Goal: Check status

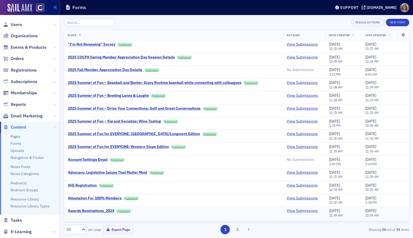
click at [304, 213] on link "View Submissions" at bounding box center [301, 210] width 31 height 5
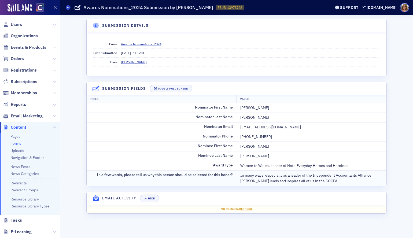
click at [328, 181] on div "In many ways, especially as a leader of the Independent Accountants Alliance, T…" at bounding box center [311, 178] width 142 height 11
click at [326, 183] on div "In many ways, especially as a leader of the Independent Accountants Alliance, T…" at bounding box center [311, 178] width 142 height 11
click at [333, 182] on div "In many ways, especially as a leader of the Independent Accountants Alliance, T…" at bounding box center [311, 178] width 142 height 11
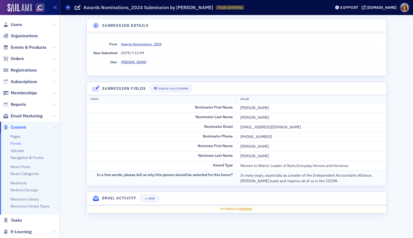
click at [325, 180] on div "In many ways, especially as a leader of the Independent Accountants Alliance, T…" at bounding box center [311, 178] width 142 height 11
click at [324, 181] on div "In many ways, especially as a leader of the Independent Accountants Alliance, T…" at bounding box center [311, 178] width 142 height 11
click at [319, 180] on div "In many ways, especially as a leader of the Independent Accountants Alliance, T…" at bounding box center [311, 178] width 142 height 11
click at [323, 180] on div "In many ways, especially as a leader of the Independent Accountants Alliance, T…" at bounding box center [311, 178] width 142 height 11
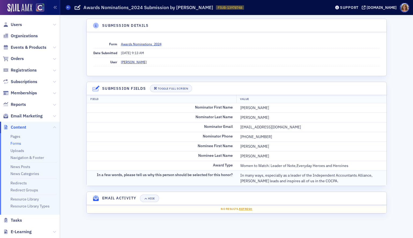
click at [323, 179] on div "In many ways, especially as a leader of the Independent Accountants Alliance, T…" at bounding box center [311, 178] width 142 height 11
